Goal: Transaction & Acquisition: Subscribe to service/newsletter

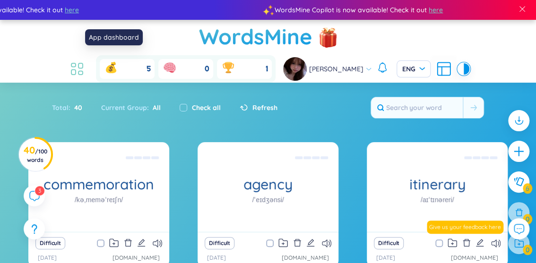
click at [86, 60] on icon at bounding box center [77, 68] width 17 height 17
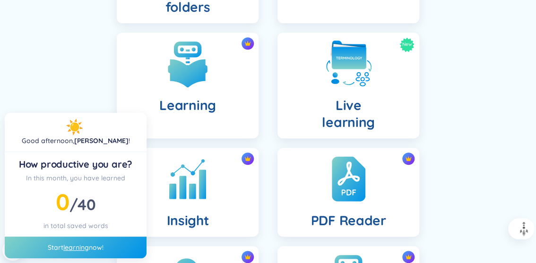
scroll to position [378, 0]
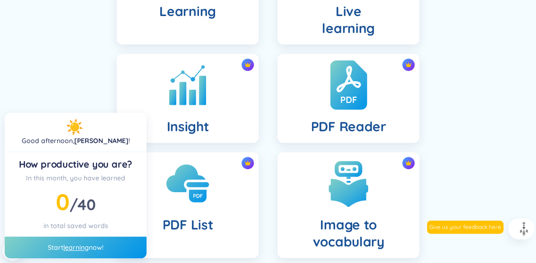
click at [358, 89] on img at bounding box center [348, 85] width 37 height 52
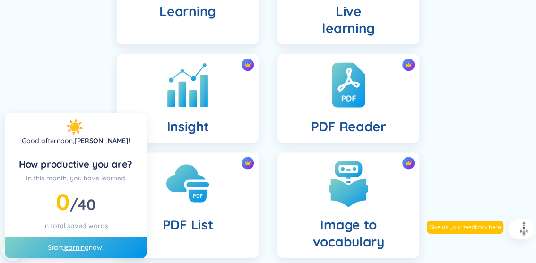
scroll to position [424, 0]
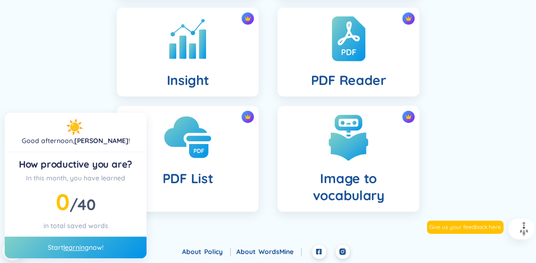
click at [205, 138] on img at bounding box center [188, 137] width 52 height 52
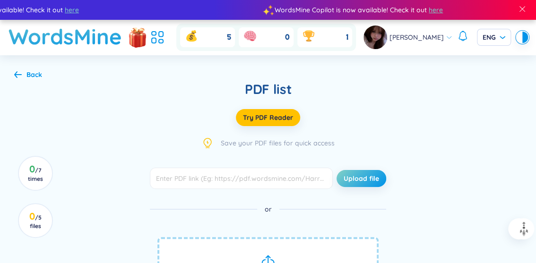
scroll to position [225, 0]
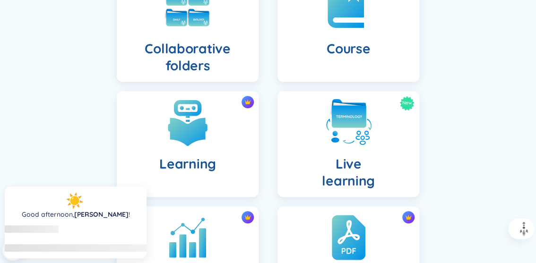
scroll to position [424, 0]
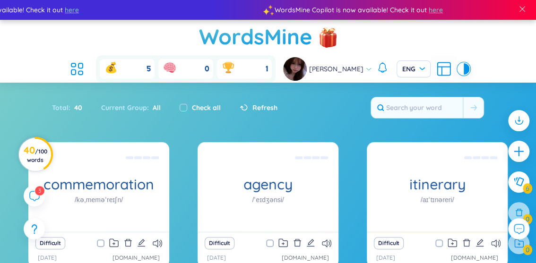
click at [26, 155] on h3 "40 / 100 words" at bounding box center [36, 155] width 24 height 17
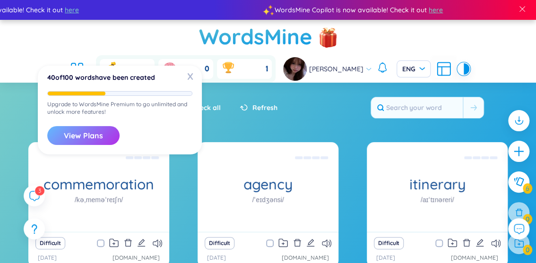
click at [78, 126] on button "View Plans" at bounding box center [83, 135] width 72 height 19
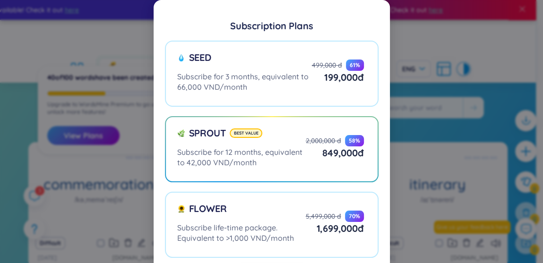
click at [35, 99] on div "Subscription Plans Seed Subscribe for 3 months, equivalent to 66,000 VND/month …" at bounding box center [271, 131] width 543 height 263
